Goal: Obtain resource: Obtain resource

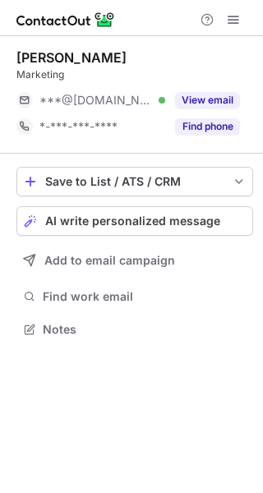
scroll to position [8, 8]
click at [223, 124] on button "Find phone" at bounding box center [207, 126] width 65 height 16
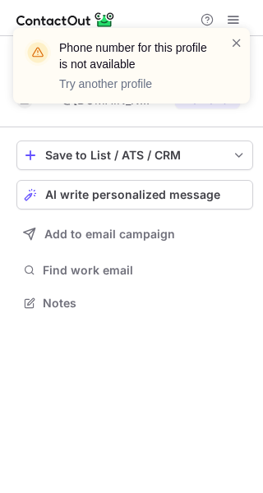
scroll to position [291, 263]
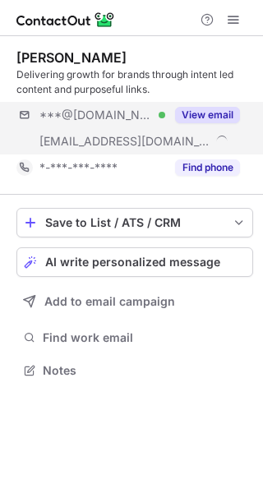
scroll to position [358, 263]
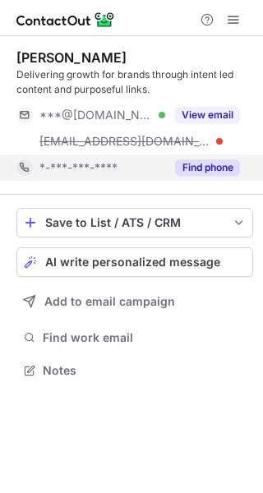
click at [215, 170] on button "Find phone" at bounding box center [207, 167] width 65 height 16
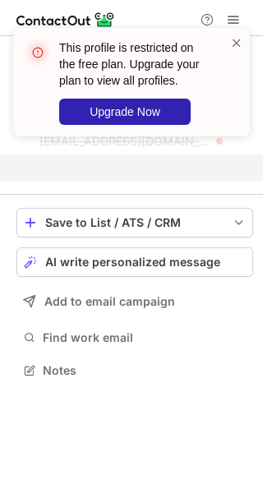
scroll to position [332, 263]
